Goal: Task Accomplishment & Management: Use online tool/utility

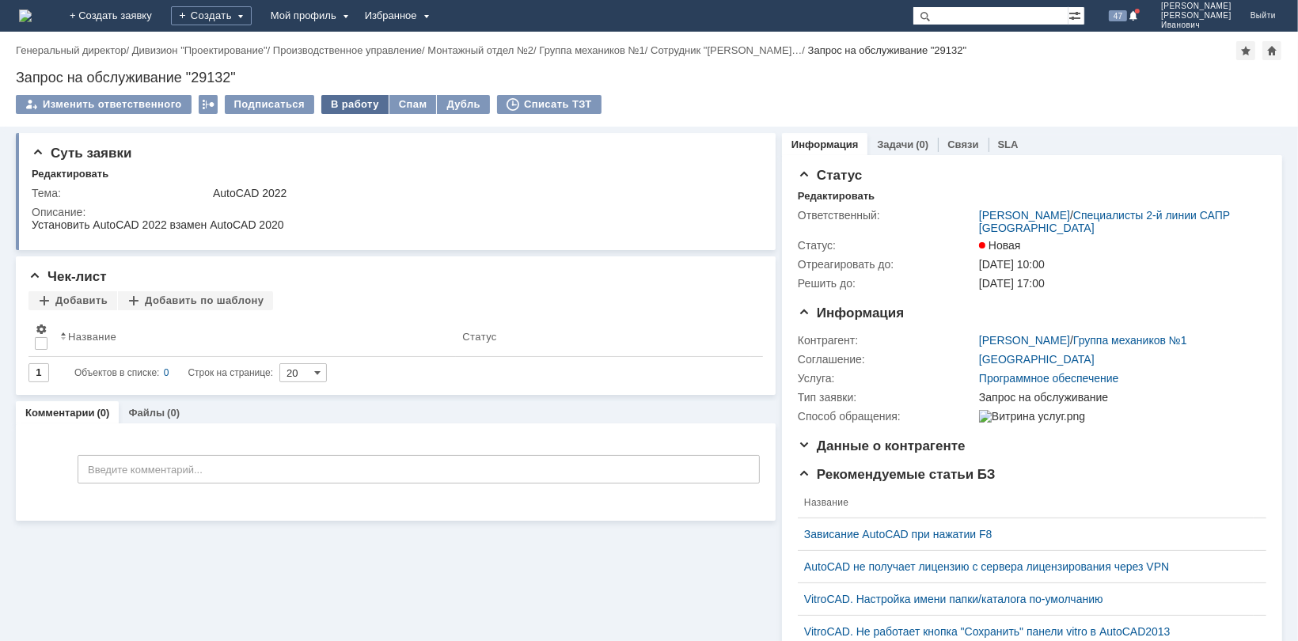
click at [357, 104] on div "В работу" at bounding box center [354, 104] width 67 height 19
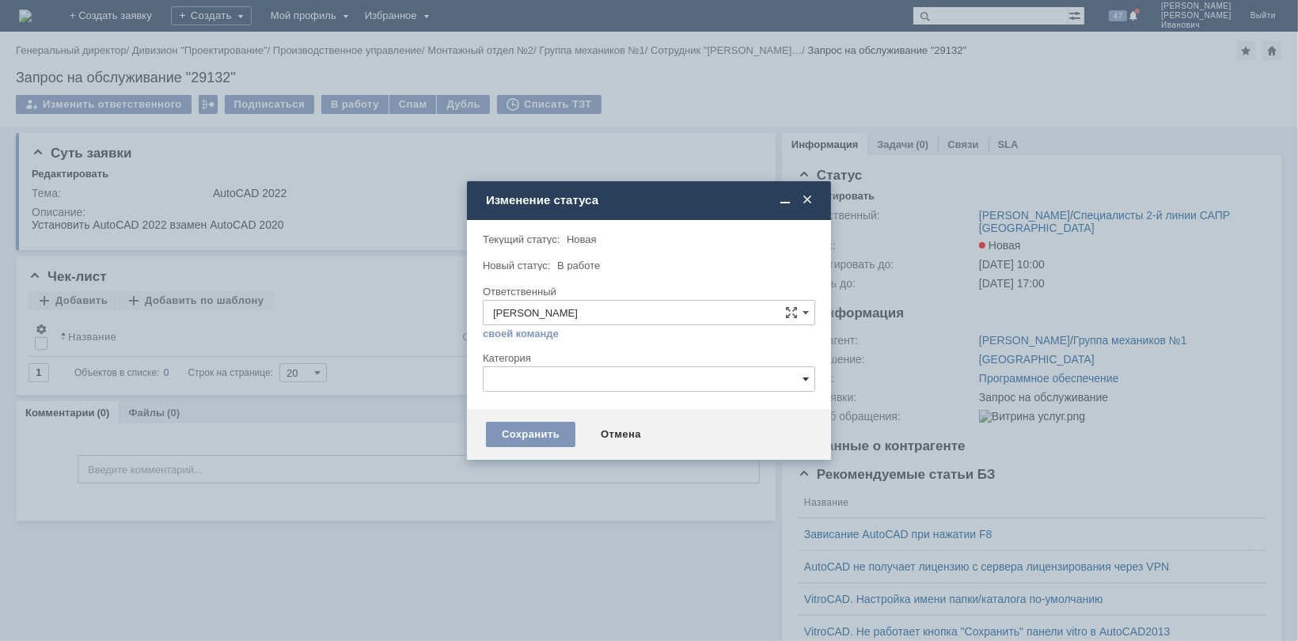
click at [805, 376] on span at bounding box center [806, 379] width 6 height 13
click at [533, 478] on span "AutoCad" at bounding box center [649, 484] width 312 height 13
type input "AutoCad"
click at [543, 431] on div "Сохранить" at bounding box center [530, 434] width 89 height 25
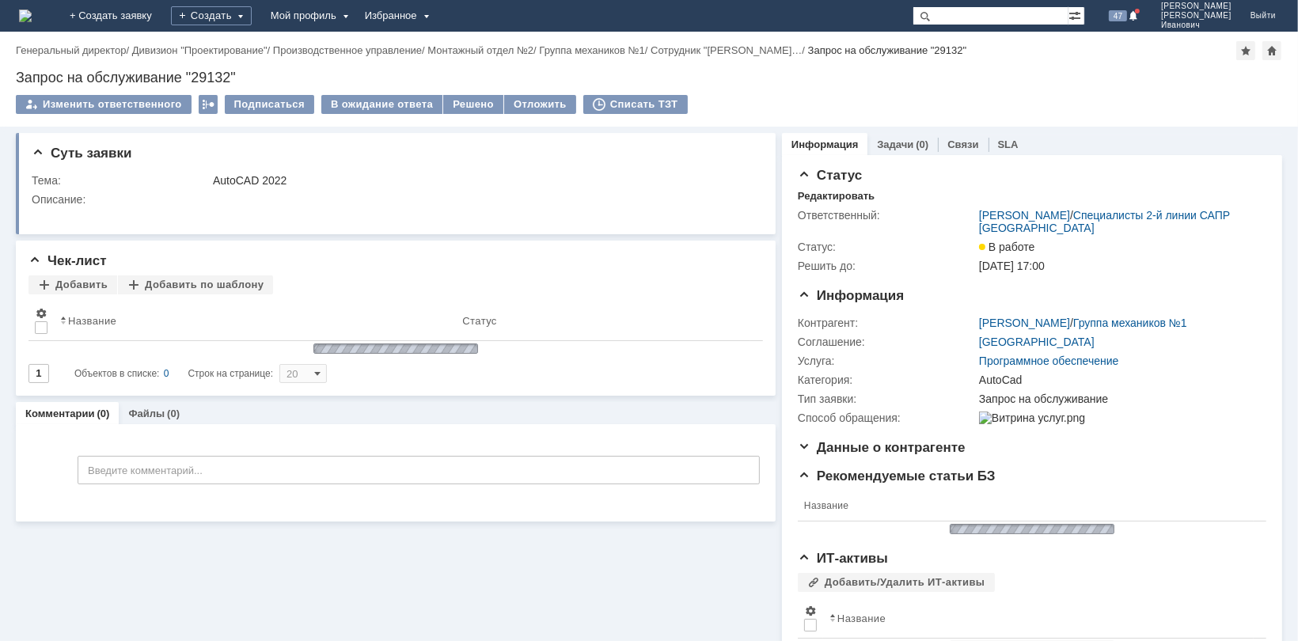
scroll to position [0, 0]
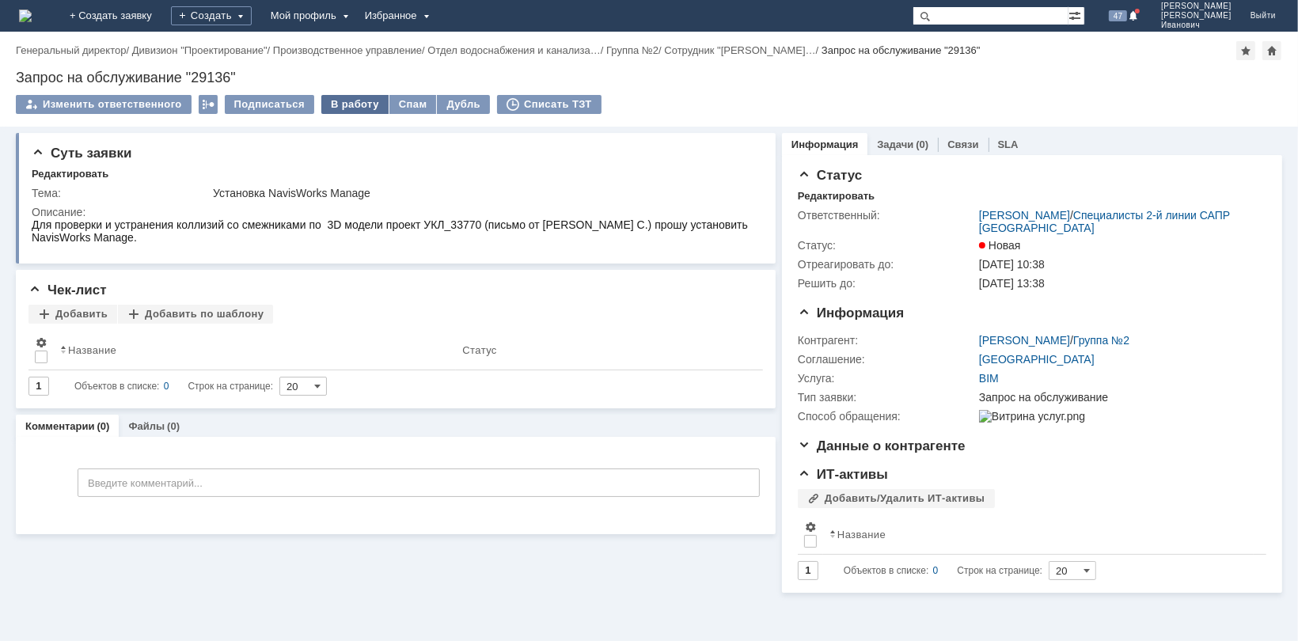
click at [340, 104] on div "В работу" at bounding box center [354, 104] width 67 height 19
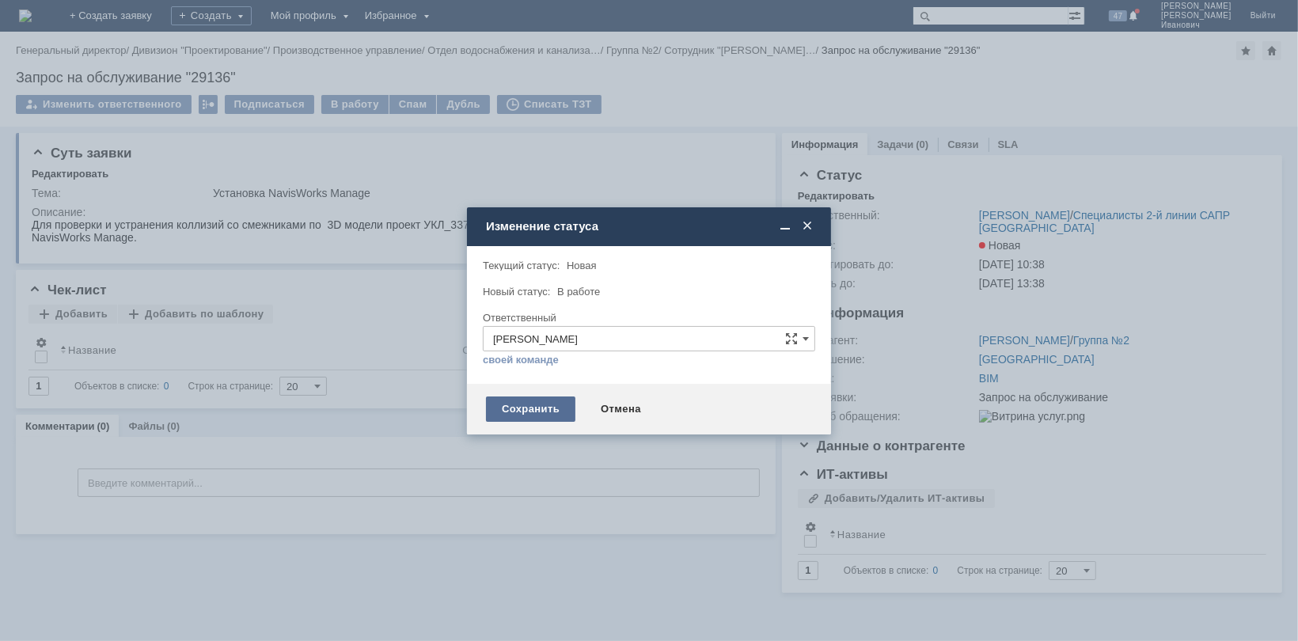
click at [526, 408] on div "Сохранить" at bounding box center [530, 409] width 89 height 25
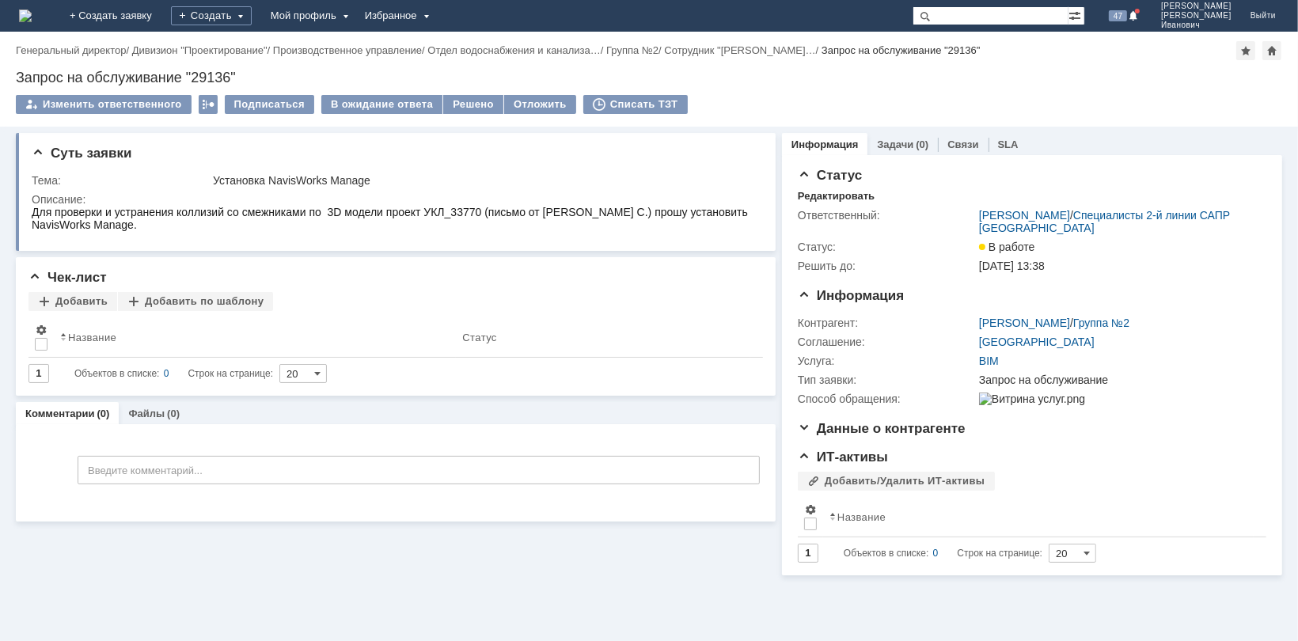
click at [640, 630] on div "Суть заявки Тема: Установка NavisWorks Manage Описание: Чек-лист Добавить Добав…" at bounding box center [649, 384] width 1298 height 514
click at [469, 103] on div "Решено" at bounding box center [473, 104] width 60 height 19
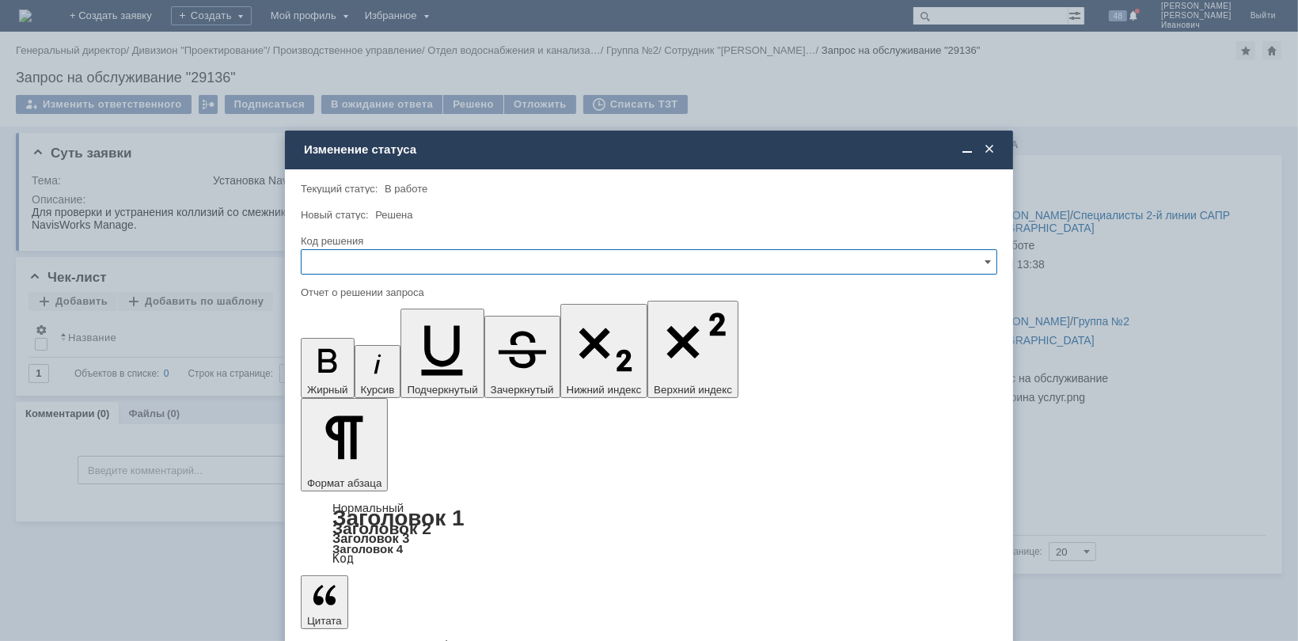
click at [991, 265] on input "text" at bounding box center [649, 261] width 696 height 25
click at [481, 359] on div "Решено" at bounding box center [649, 368] width 695 height 25
type input "Решено"
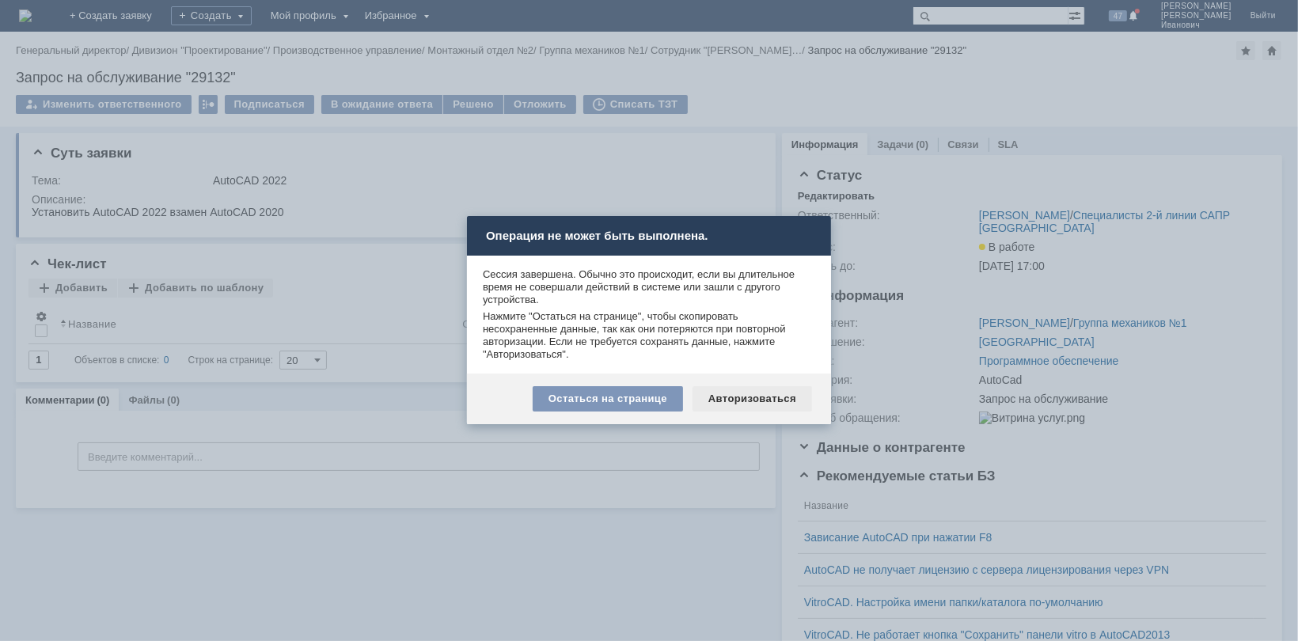
click at [750, 402] on div "Авторизоваться" at bounding box center [753, 398] width 120 height 25
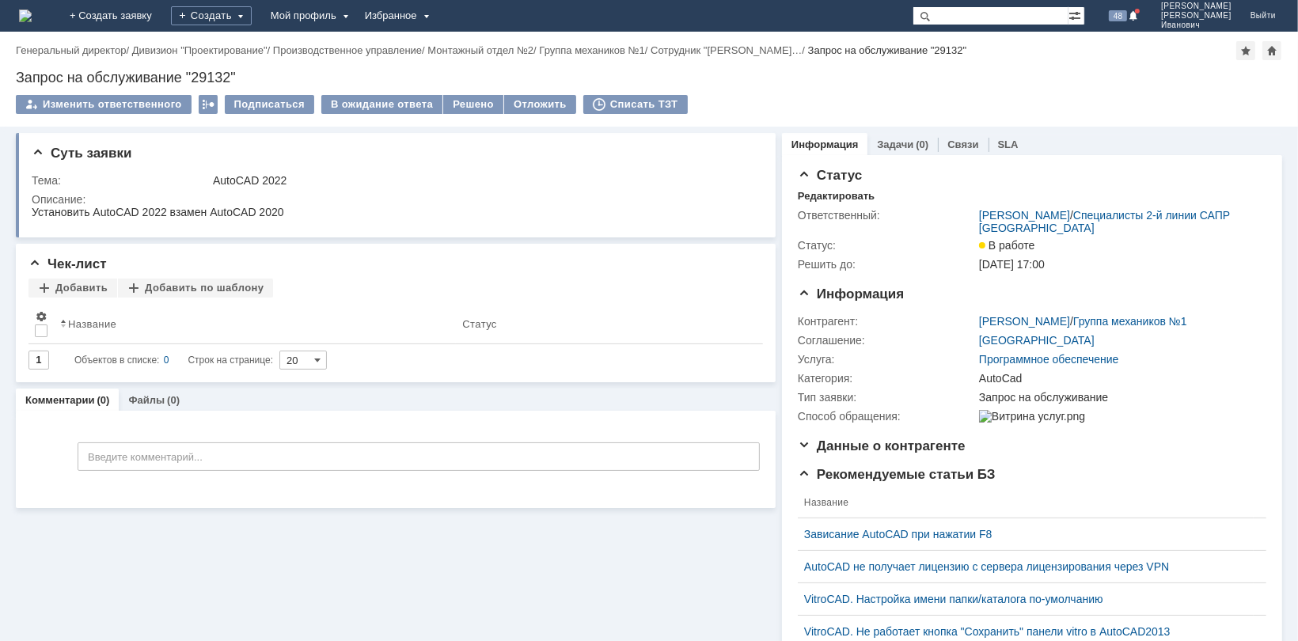
click at [750, 402] on div "Суть заявки Тема: AutoCAD 2022 Описание: Чек-лист Добавить Добавить по шаблону …" at bounding box center [649, 384] width 1298 height 514
click at [473, 104] on div "Решено" at bounding box center [473, 104] width 60 height 19
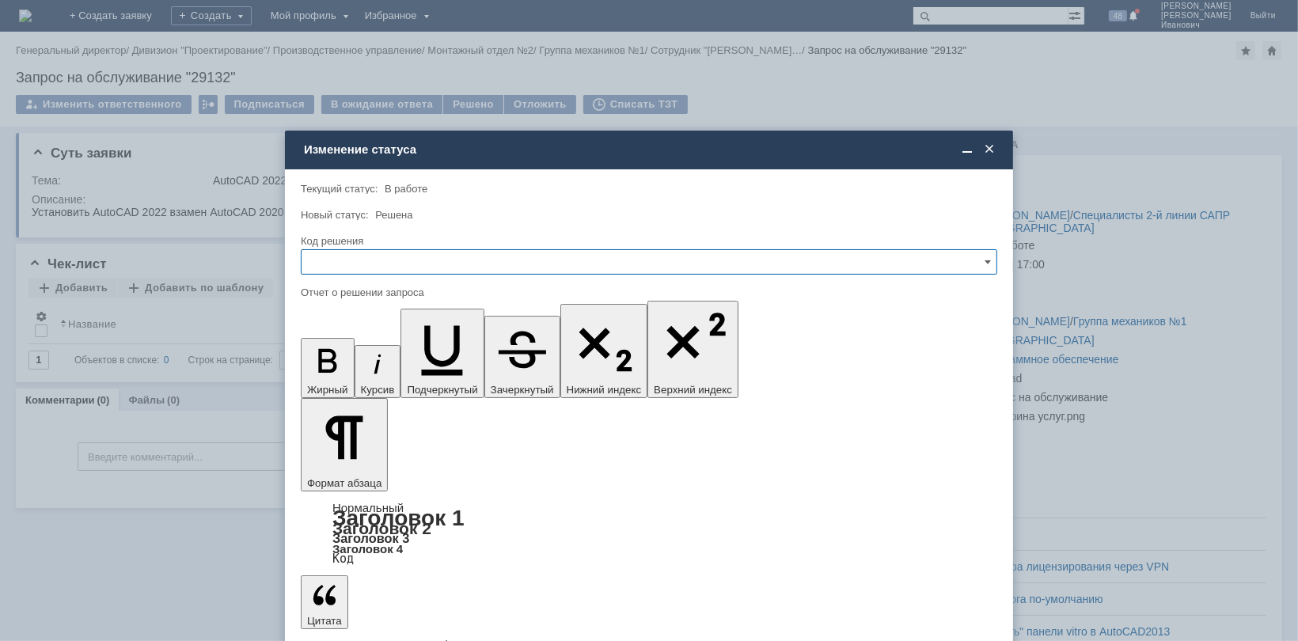
click at [991, 257] on input "text" at bounding box center [649, 261] width 696 height 25
click at [555, 362] on span "Решено" at bounding box center [649, 368] width 676 height 13
type input "Решено"
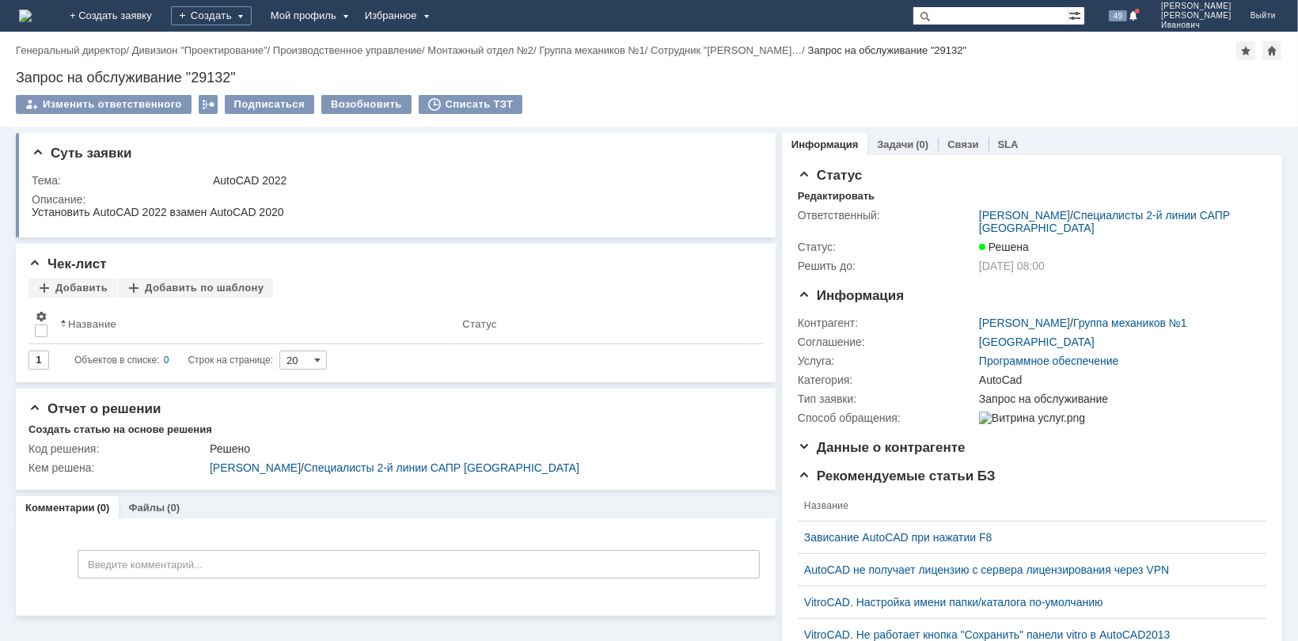
click at [1262, 412] on div "Статус Редактировать Ответственный: [PERSON_NAME] / Специалисты 2-й линии САПР …" at bounding box center [1032, 511] width 500 height 712
